Goal: Task Accomplishment & Management: Manage account settings

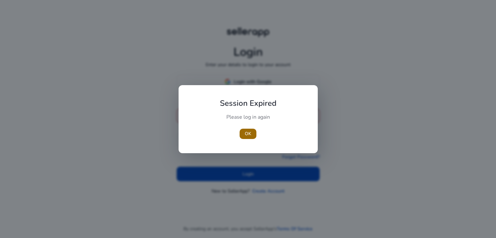
type input "**********"
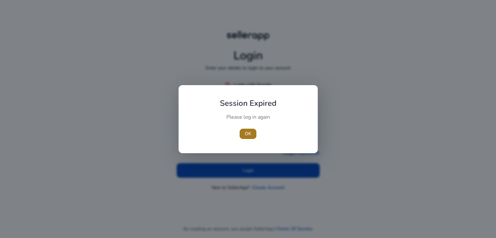
click at [244, 129] on span "button" at bounding box center [247, 133] width 17 height 15
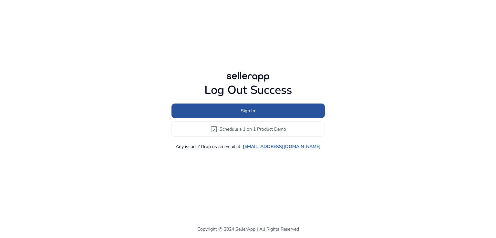
click at [251, 108] on span "Sign In" at bounding box center [248, 110] width 14 height 7
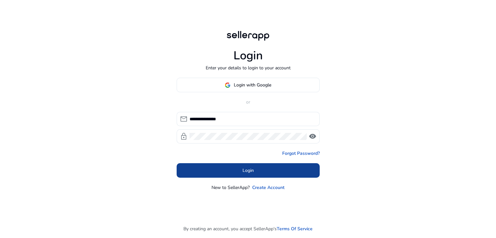
click at [254, 169] on span at bounding box center [247, 170] width 143 height 15
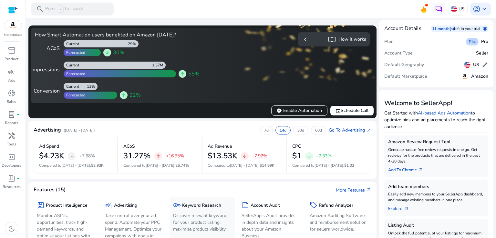
click at [196, 203] on h5 "Keyword Research" at bounding box center [201, 205] width 39 height 5
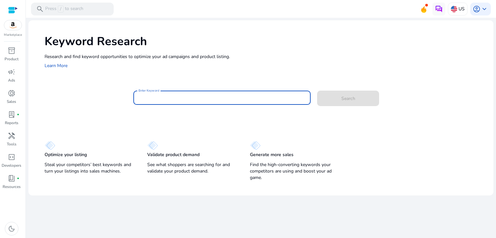
click at [166, 95] on input "Enter Keyword" at bounding box center [221, 97] width 167 height 7
paste input "**********"
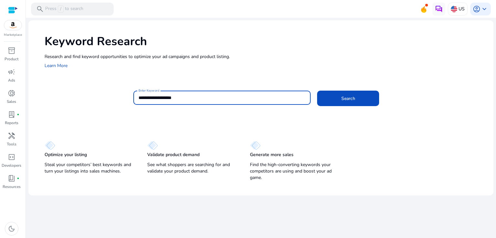
type input "**********"
click at [317, 91] on button "Search" at bounding box center [348, 98] width 62 height 15
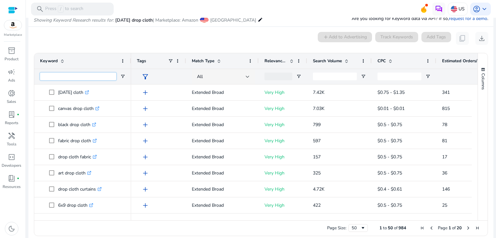
click at [72, 79] on input "Keyword Filter Input" at bounding box center [78, 77] width 76 height 8
paste input "**********"
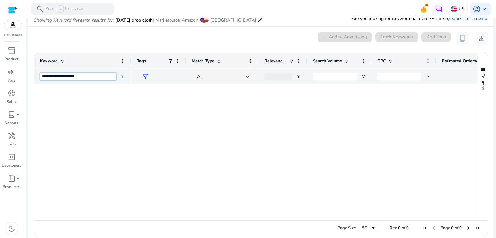
type input "**********"
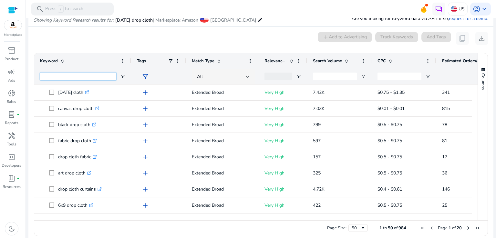
paste input "**********"
type input "**********"
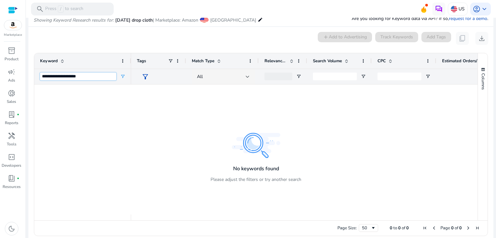
click at [72, 79] on input "**********" at bounding box center [78, 77] width 76 height 8
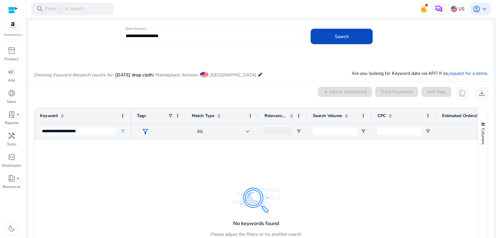
click at [176, 39] on div "**********" at bounding box center [213, 36] width 174 height 14
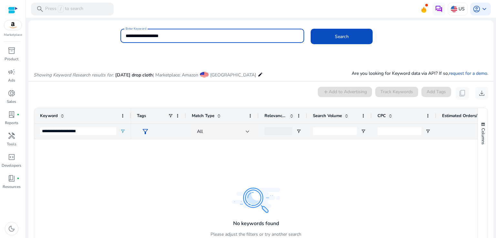
click at [176, 39] on div "**********" at bounding box center [213, 36] width 174 height 14
click at [338, 36] on span "Search" at bounding box center [342, 36] width 14 height 7
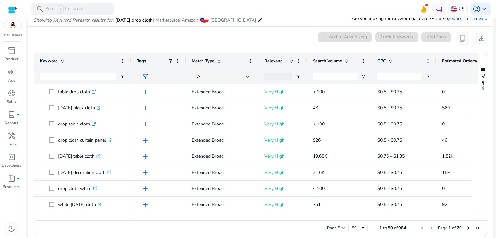
scroll to position [379, 0]
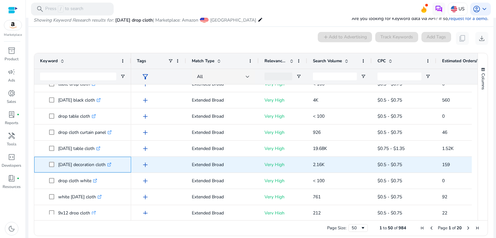
drag, startPoint x: 56, startPoint y: 163, endPoint x: 114, endPoint y: 161, distance: 57.5
click at [114, 161] on span "[DATE] decoration cloth .st0{fill:#2c8af8}" at bounding box center [87, 164] width 76 height 13
copy span "[DATE] decoration cloth"
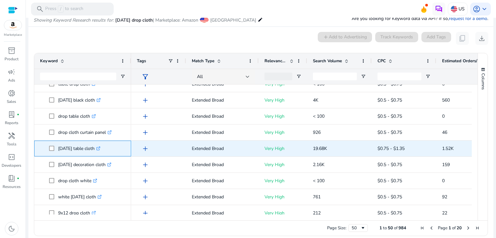
drag, startPoint x: 57, startPoint y: 146, endPoint x: 103, endPoint y: 146, distance: 46.5
click at [103, 146] on span "[DATE] table cloth .st0{fill:#2c8af8}" at bounding box center [87, 148] width 76 height 13
copy span "[DATE] table cloth"
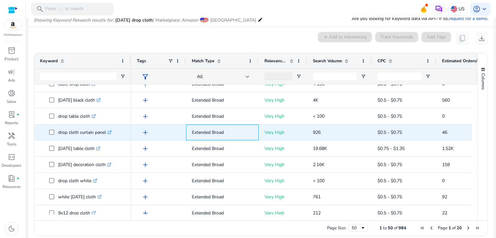
click at [254, 137] on div "Extended Broad" at bounding box center [222, 133] width 73 height 16
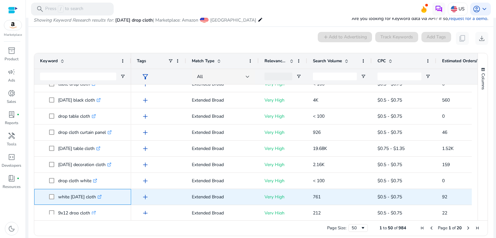
drag, startPoint x: 56, startPoint y: 196, endPoint x: 102, endPoint y: 197, distance: 46.2
click at [102, 197] on span "white [DATE] cloth .st0{fill:#2c8af8}" at bounding box center [87, 196] width 76 height 13
copy span "white [DATE] cloth"
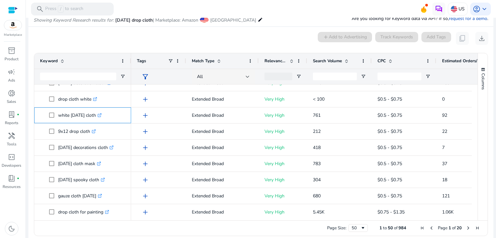
scroll to position [463, 0]
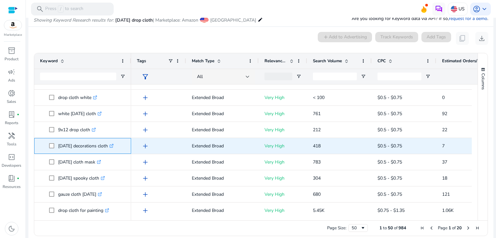
drag, startPoint x: 57, startPoint y: 146, endPoint x: 115, endPoint y: 145, distance: 57.4
click at [115, 145] on span "[DATE] decorations cloth .st0{fill:#2c8af8}" at bounding box center [87, 145] width 76 height 13
copy span "[DATE] decorations cloth"
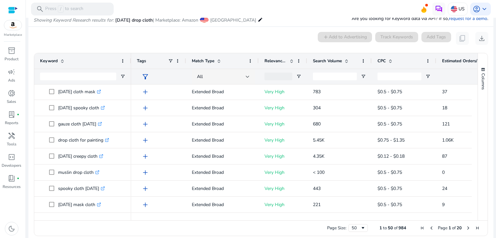
scroll to position [534, 0]
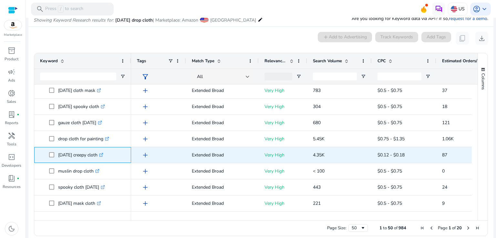
drag, startPoint x: 56, startPoint y: 154, endPoint x: 105, endPoint y: 154, distance: 48.7
click at [105, 154] on span "[DATE] creepy cloth .st0{fill:#2c8af8}" at bounding box center [87, 154] width 76 height 13
copy span "[DATE] creepy cloth"
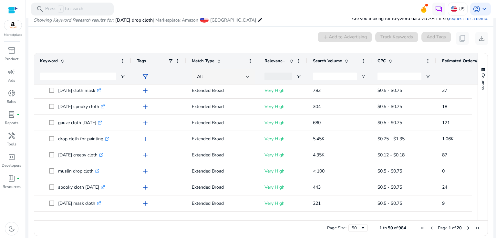
drag, startPoint x: 471, startPoint y: 181, endPoint x: 472, endPoint y: 188, distance: 6.8
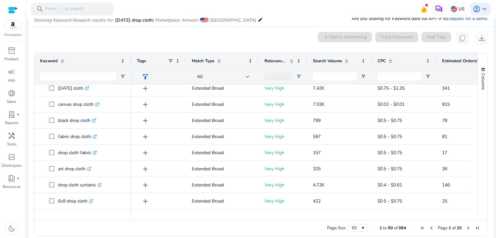
scroll to position [0, 0]
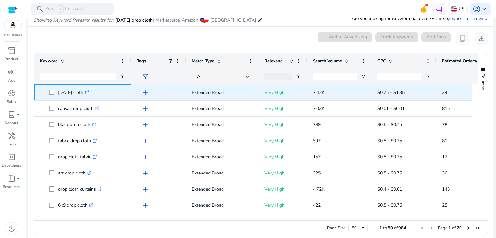
drag, startPoint x: 57, startPoint y: 90, endPoint x: 90, endPoint y: 90, distance: 32.9
click at [90, 90] on span "[DATE] cloth .st0{fill:#2c8af8}" at bounding box center [87, 92] width 76 height 13
copy span "[DATE] cloth"
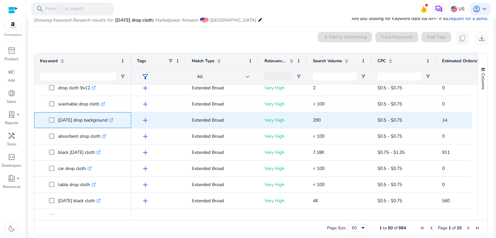
drag, startPoint x: 54, startPoint y: 118, endPoint x: 114, endPoint y: 119, distance: 60.0
click at [114, 119] on span "[DATE] drop background .st0{fill:#2c8af8}" at bounding box center [87, 120] width 76 height 13
copy span "[DATE] drop background"
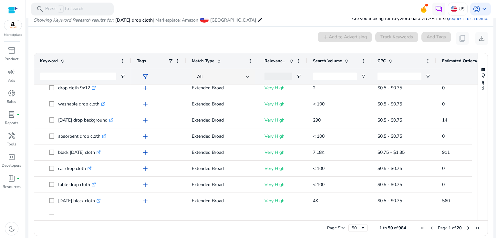
scroll to position [279, 0]
click at [13, 51] on span "inventory_2" at bounding box center [12, 51] width 8 height 8
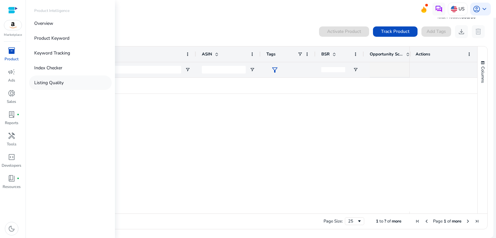
click at [49, 83] on p "Listing Quality" at bounding box center [48, 82] width 29 height 7
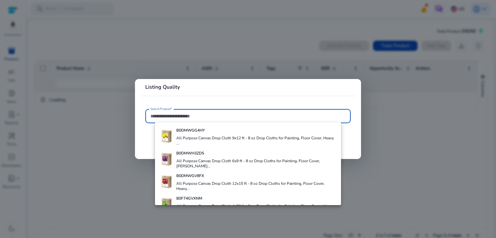
paste input "**********"
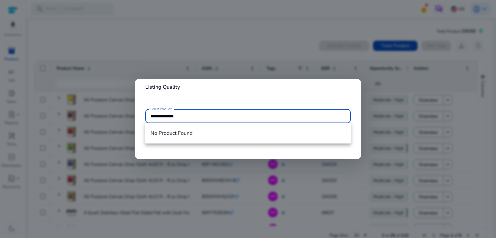
click at [168, 119] on input "**********" at bounding box center [247, 116] width 195 height 7
paste input "text"
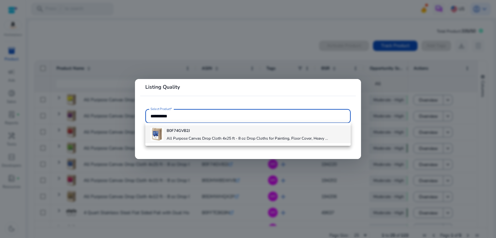
type input "**********"
click at [171, 142] on div "B0F74GVB2J All Purpose Canvas Drop Cloth 4x25 ft - 8 oz Drop Cloths for Paintin…" at bounding box center [246, 134] width 161 height 17
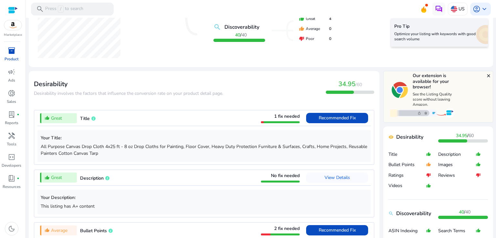
scroll to position [221, 0]
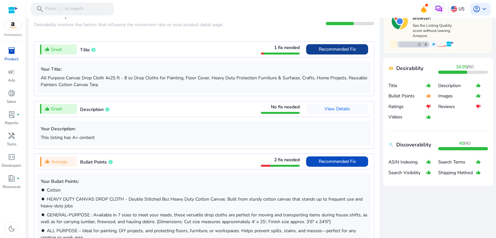
click at [332, 49] on span "Recommended Fix" at bounding box center [336, 49] width 37 height 6
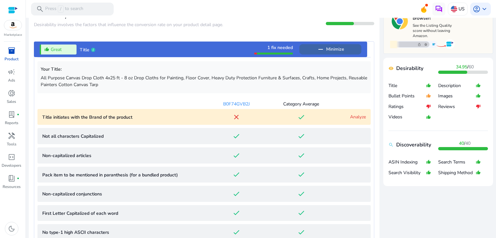
click at [332, 49] on span "Minimize" at bounding box center [335, 49] width 18 height 10
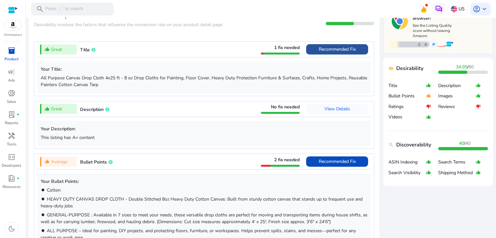
click at [332, 49] on span "Recommended Fix" at bounding box center [336, 49] width 37 height 6
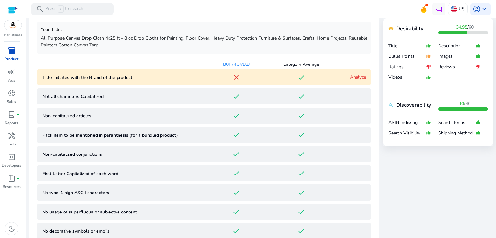
scroll to position [262, 0]
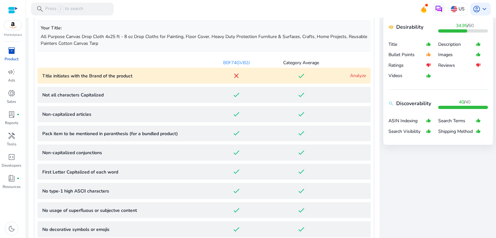
click at [322, 80] on product "Title initiates with the Brand of the product close done Analyze" at bounding box center [203, 76] width 333 height 16
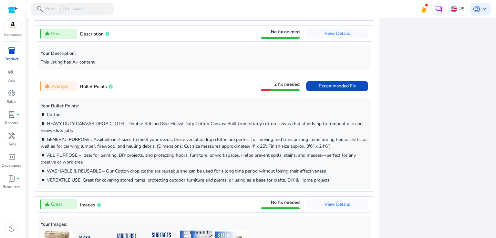
scroll to position [652, 0]
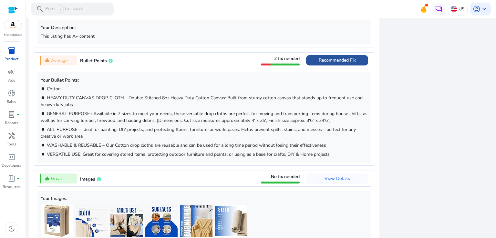
click at [326, 55] on span "Recommended Fix" at bounding box center [336, 60] width 37 height 10
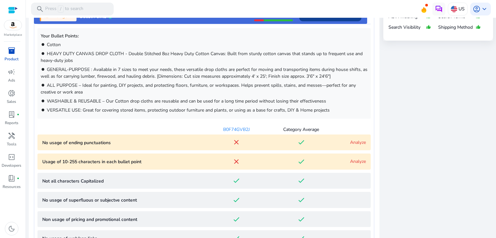
scroll to position [374, 0]
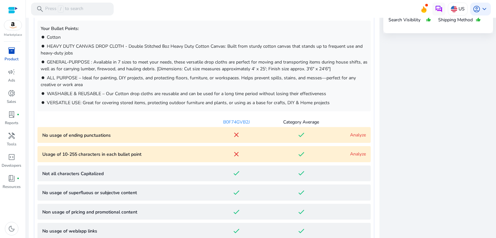
click at [317, 132] on div "done" at bounding box center [300, 135] width 65 height 8
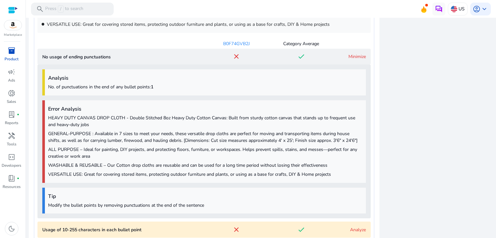
scroll to position [438, 0]
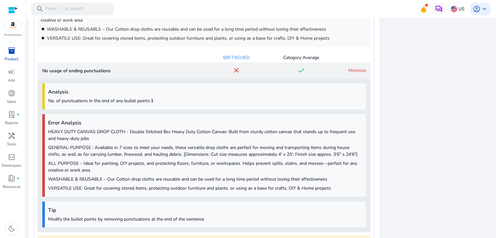
click at [318, 70] on div "done" at bounding box center [300, 70] width 65 height 8
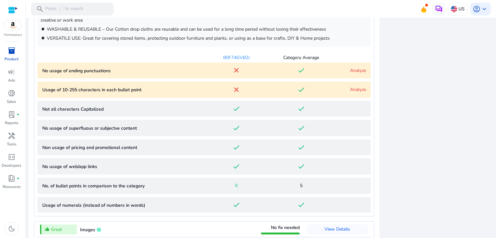
click at [313, 92] on div "done" at bounding box center [300, 90] width 65 height 8
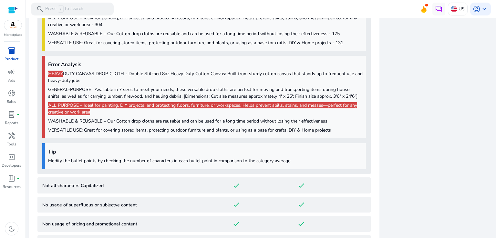
scroll to position [603, 0]
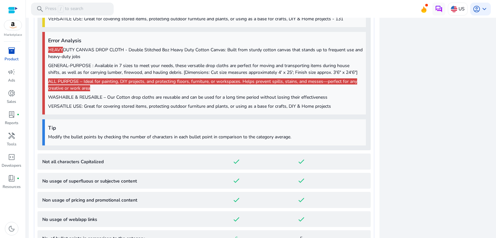
click at [400, 106] on div "close Our extension is available for your browser! See the Listing Quality scor…" at bounding box center [438, 124] width 110 height 1009
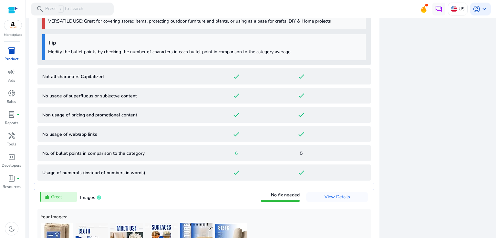
scroll to position [616, 0]
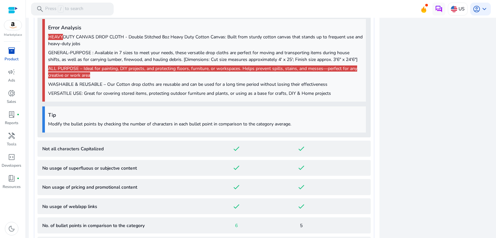
click at [383, 83] on div "close Our extension is available for your browser! See the Listing Quality scor…" at bounding box center [438, 111] width 110 height 1009
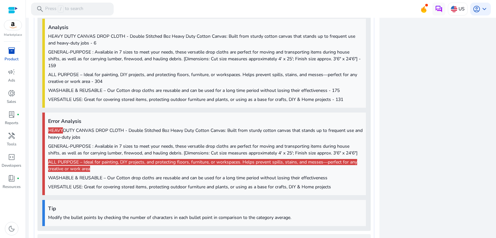
scroll to position [461, 0]
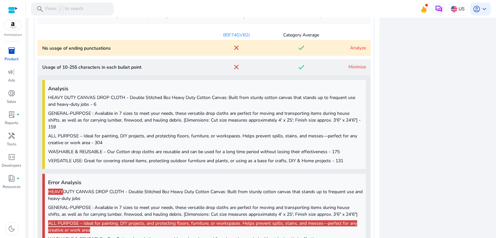
drag, startPoint x: 413, startPoint y: 95, endPoint x: 495, endPoint y: 114, distance: 84.4
click at [495, 114] on mat-sidenav-content "search Press / to search US account_circle keyboard_arrow_down We are getting t…" at bounding box center [261, 119] width 470 height 238
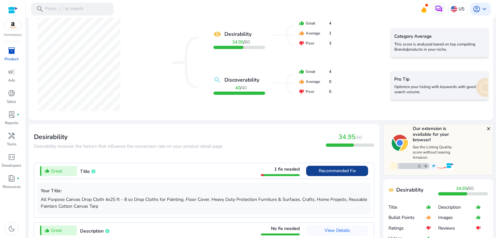
scroll to position [0, 0]
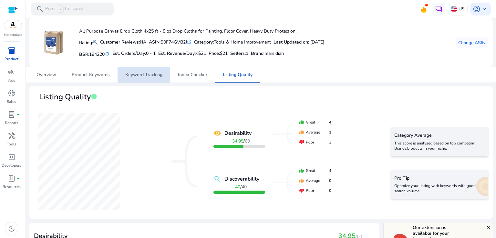
click at [146, 78] on span "Keyword Tracking" at bounding box center [143, 74] width 37 height 15
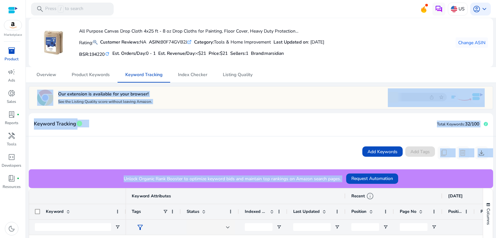
click at [285, 84] on div "All Purpose Canvas Drop Cloth 4x25 ft - 8 oz Drop Cloths for Painting, Floor Co…" at bounding box center [260, 198] width 465 height 360
